Goal: Task Accomplishment & Management: Use online tool/utility

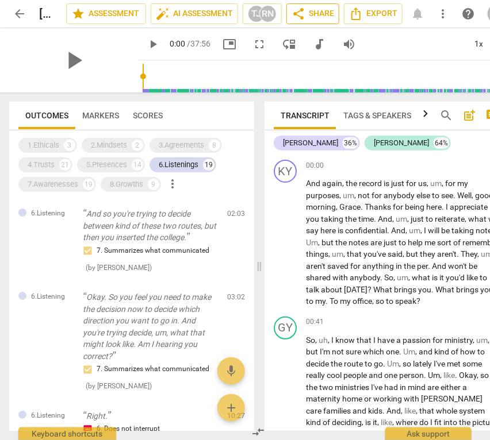
scroll to position [10717, 0]
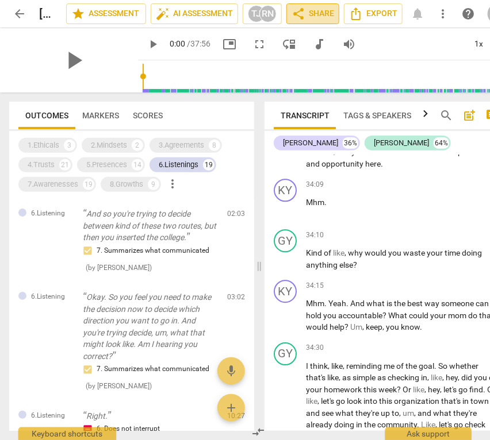
click at [310, 14] on span "share Share" at bounding box center [313, 14] width 43 height 14
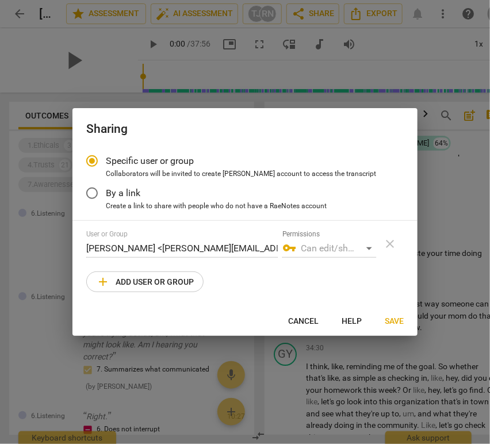
click at [139, 279] on span "add Add user or group" at bounding box center [145, 282] width 98 height 14
radio input "false"
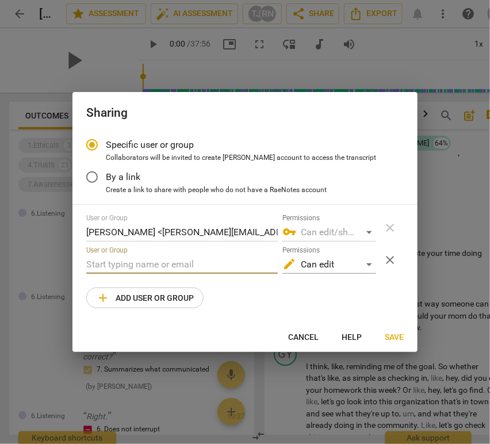
click at [119, 264] on input "text" at bounding box center [181, 264] width 191 height 18
type input "c"
paste input "cwethman@se.lcms.org"
type input "cwethman@se.lcms.org"
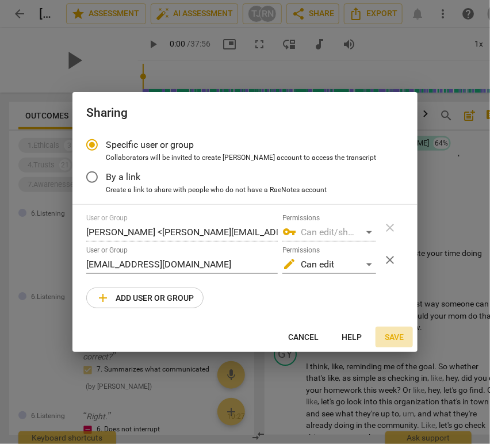
click at [389, 336] on span "Save" at bounding box center [394, 337] width 19 height 11
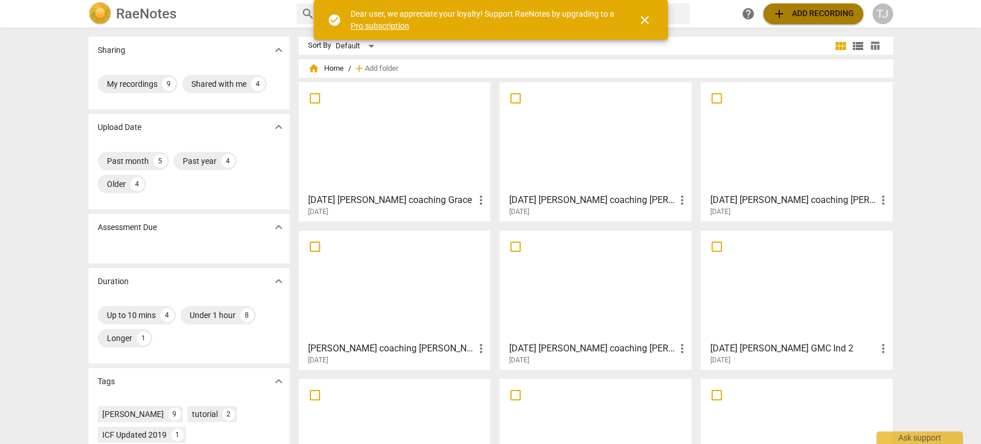
click at [785, 10] on span "add" at bounding box center [780, 14] width 14 height 14
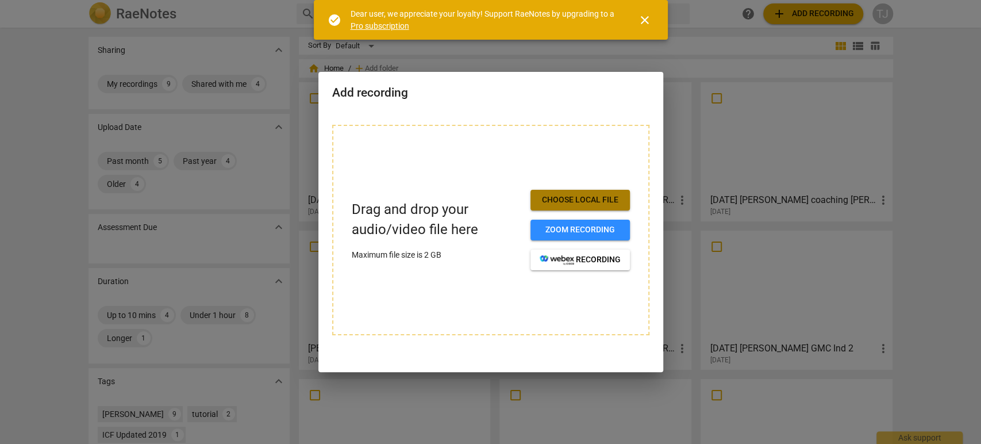
click at [556, 201] on span "Choose local file" at bounding box center [580, 199] width 81 height 11
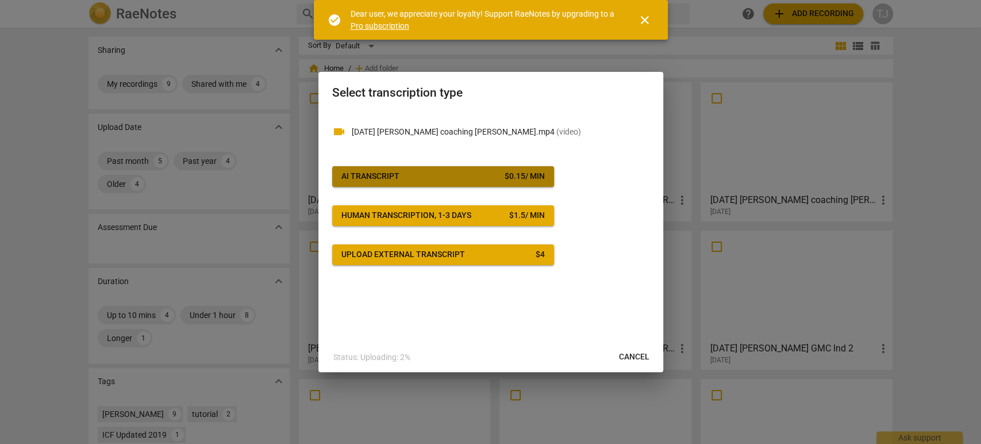
click at [465, 168] on button "AI Transcript $ 0.15 / min" at bounding box center [443, 176] width 222 height 21
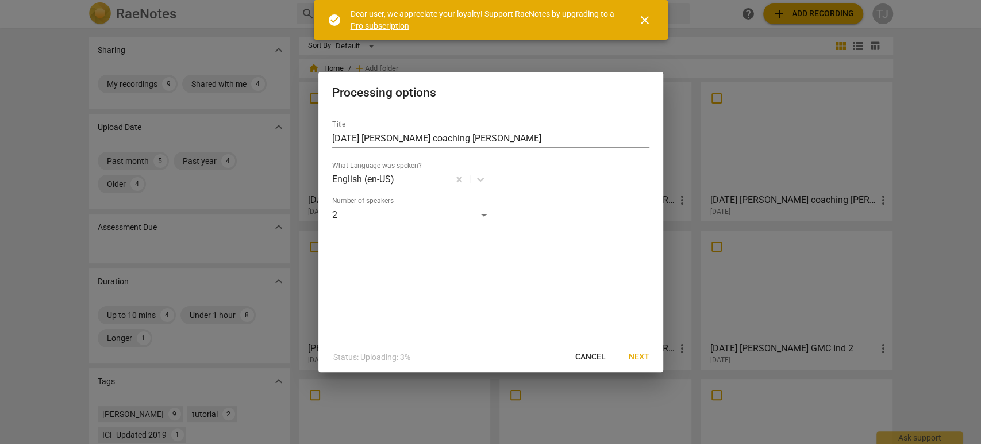
click at [642, 356] on span "Next" at bounding box center [639, 356] width 21 height 11
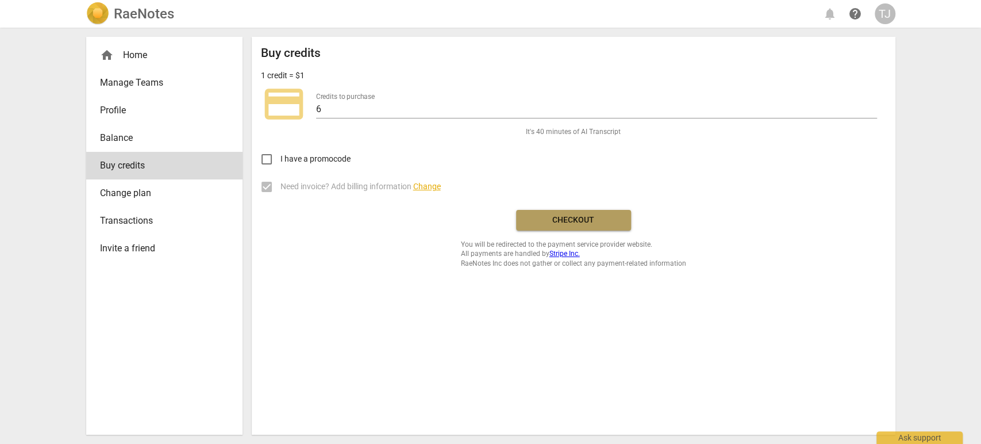
click at [578, 224] on span "Checkout" at bounding box center [574, 219] width 97 height 11
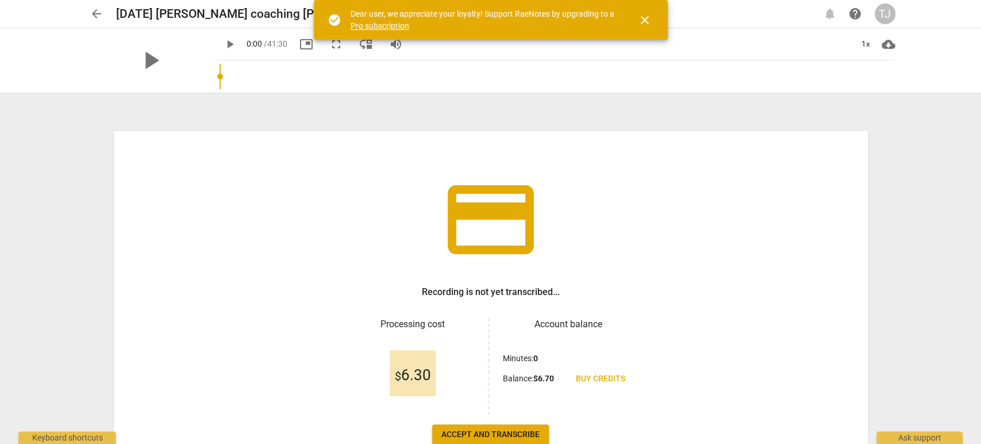
scroll to position [74, 0]
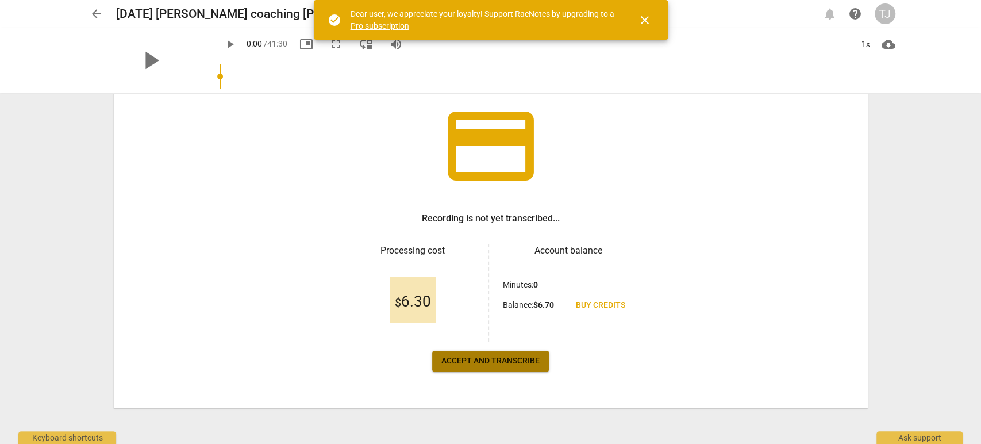
click at [483, 362] on span "Accept and transcribe" at bounding box center [491, 360] width 98 height 11
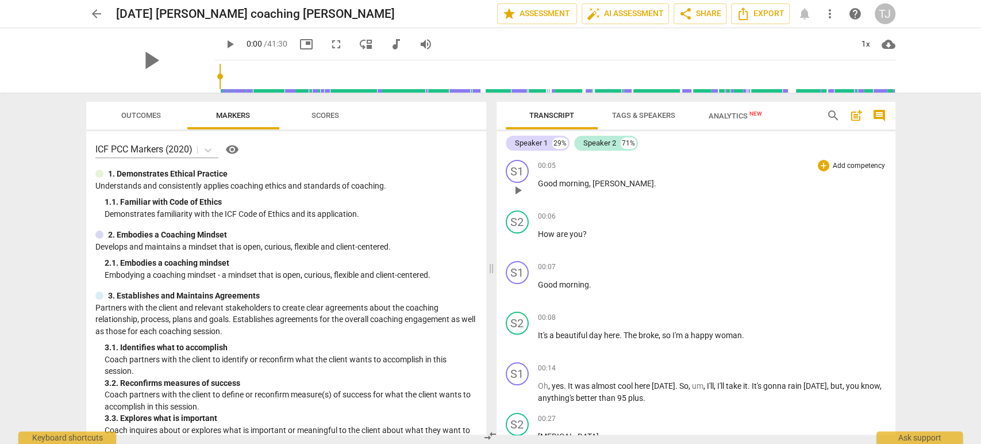
drag, startPoint x: 638, startPoint y: 164, endPoint x: 630, endPoint y: 159, distance: 9.1
click at [630, 159] on div "S1 play_arrow pause 00:05 + Add competency keyboard_arrow_right Good morning , …" at bounding box center [696, 180] width 399 height 51
click at [607, 13] on span "auto_fix_high AI Assessment" at bounding box center [625, 14] width 77 height 14
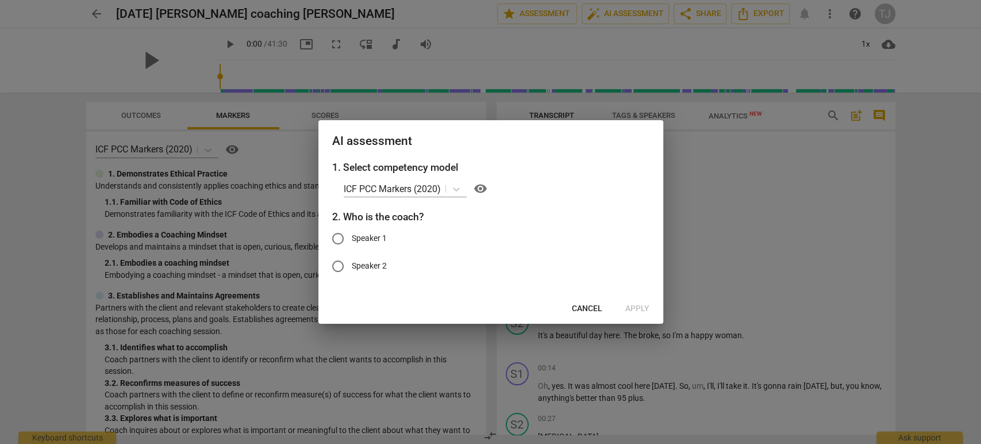
click at [594, 308] on span "Cancel" at bounding box center [587, 308] width 30 height 11
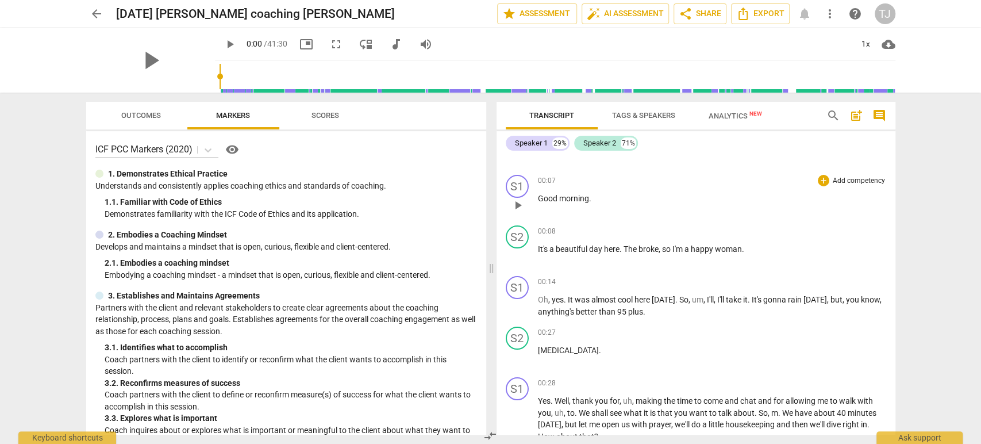
scroll to position [0, 0]
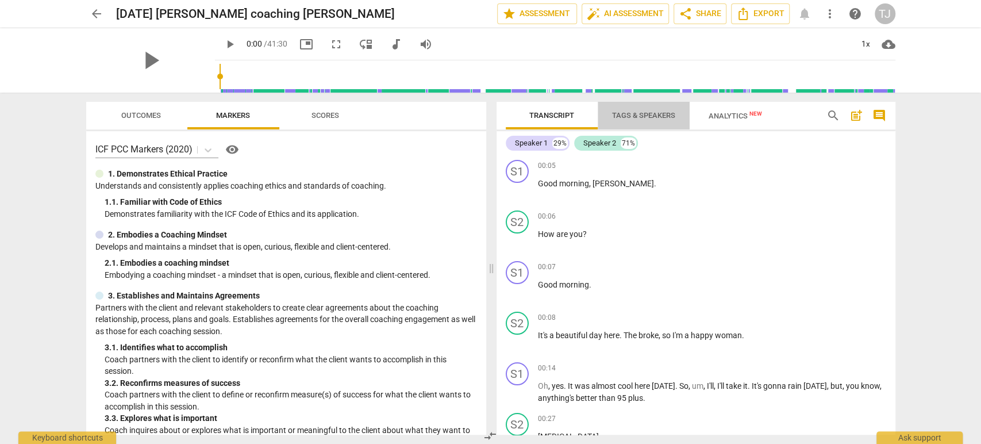
click at [646, 108] on span "Tags & Speakers" at bounding box center [644, 116] width 91 height 16
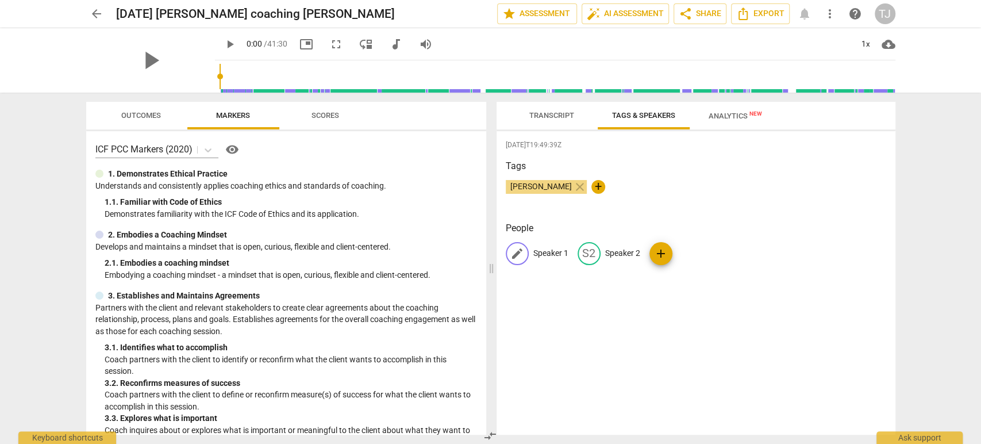
click at [550, 254] on p "Speaker 1" at bounding box center [551, 253] width 35 height 12
type input "Robin Domeier"
click at [690, 253] on p "Speaker 2" at bounding box center [697, 253] width 35 height 12
type input "[PERSON_NAME]"
click at [686, 186] on div "Tina Jasion close +" at bounding box center [696, 191] width 381 height 23
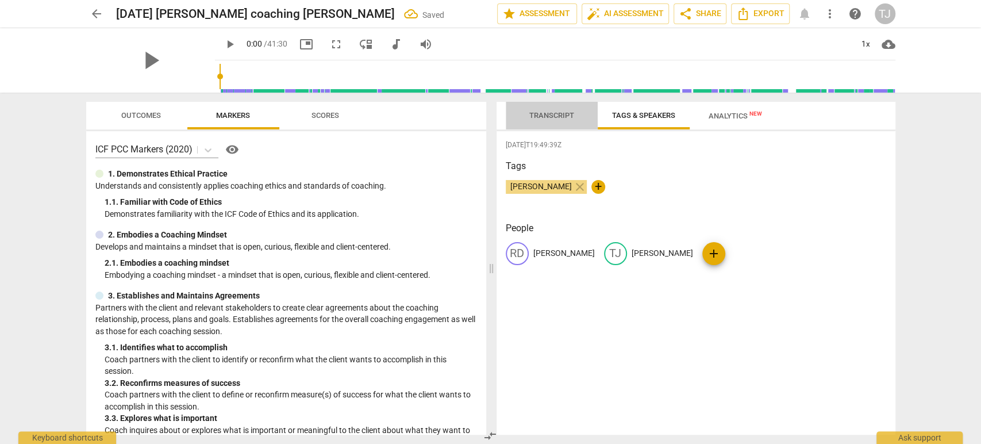
click at [552, 114] on span "Transcript" at bounding box center [552, 115] width 45 height 9
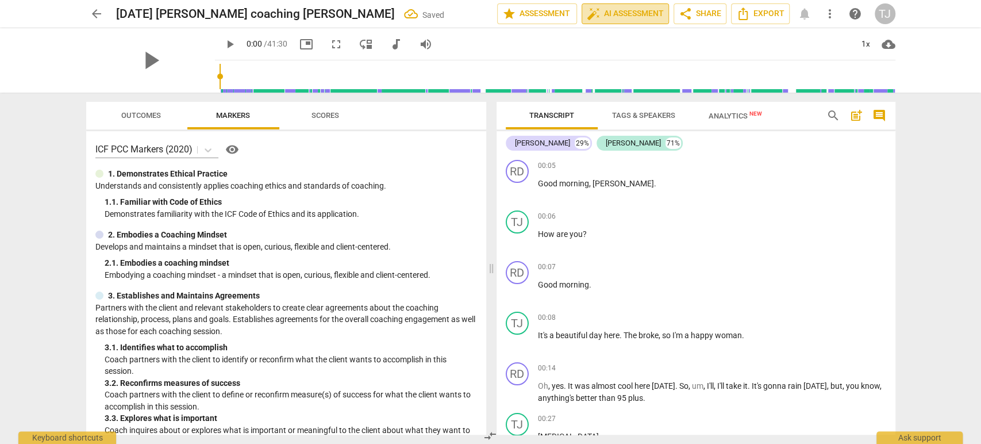
click at [613, 10] on span "auto_fix_high AI Assessment" at bounding box center [625, 14] width 77 height 14
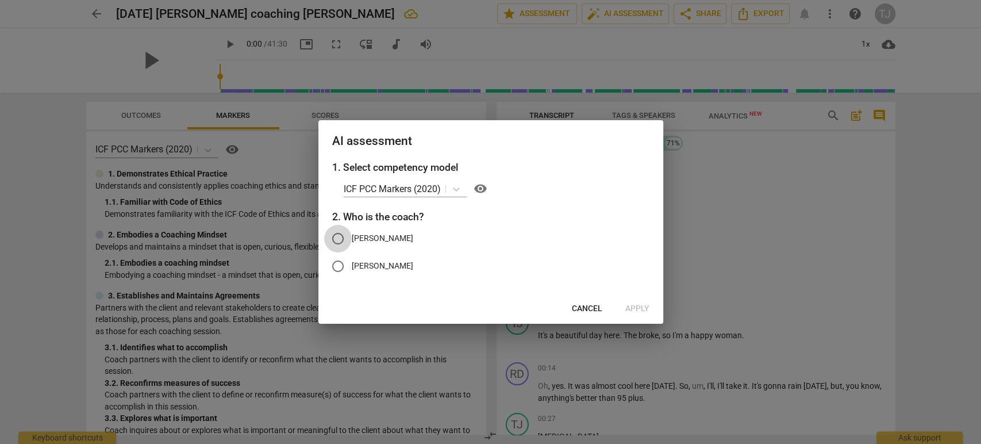
click at [336, 234] on input "Robin Domeier" at bounding box center [338, 239] width 28 height 28
radio input "true"
click at [639, 309] on span "Apply" at bounding box center [638, 308] width 24 height 11
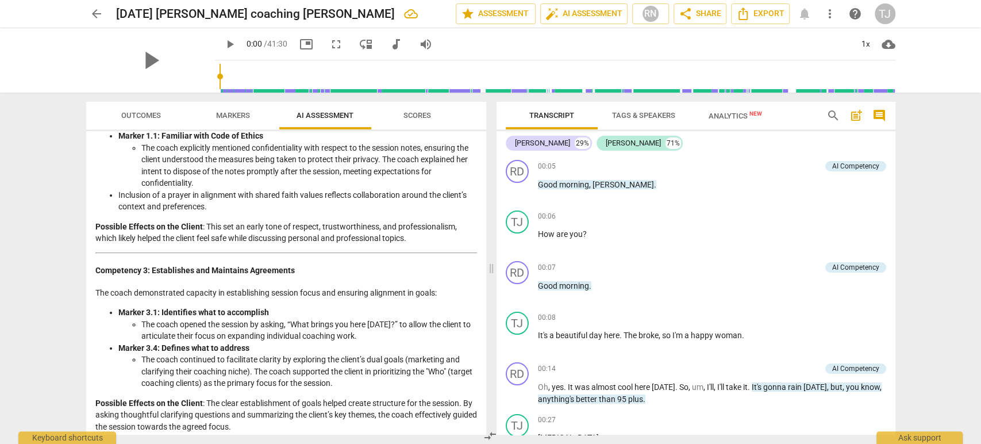
scroll to position [232, 0]
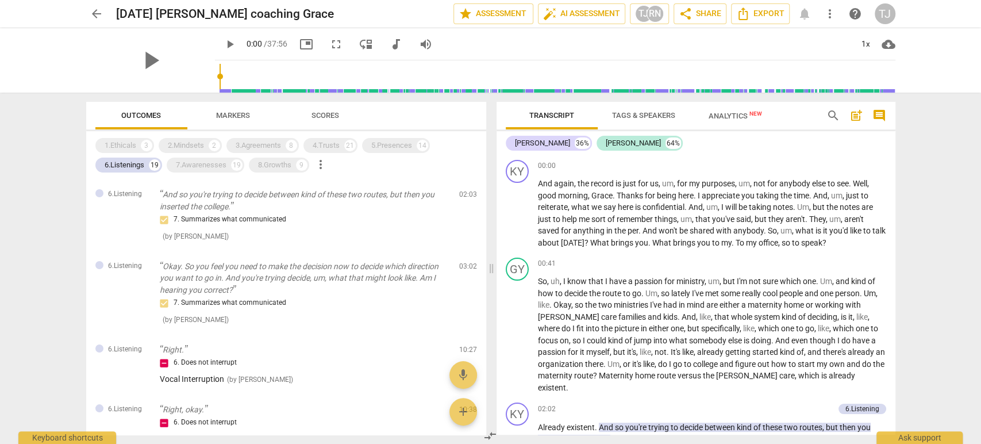
scroll to position [8623, 0]
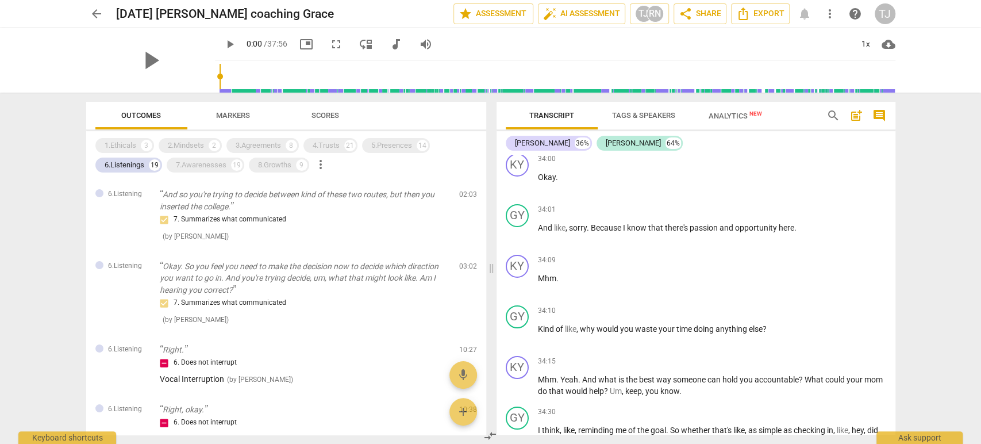
click at [935, 226] on div "arrow_back [DATE] [PERSON_NAME] coaching Grace edit star Assessment auto_fix_hi…" at bounding box center [490, 222] width 981 height 444
